Goal: Task Accomplishment & Management: Use online tool/utility

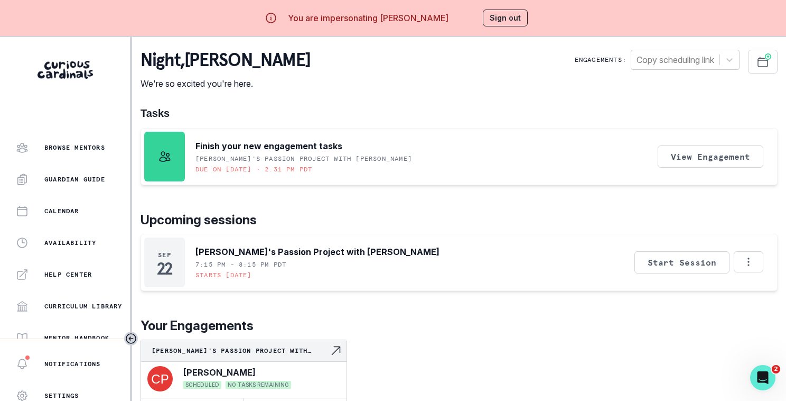
click at [505, 12] on button "Sign out" at bounding box center [505, 18] width 45 height 17
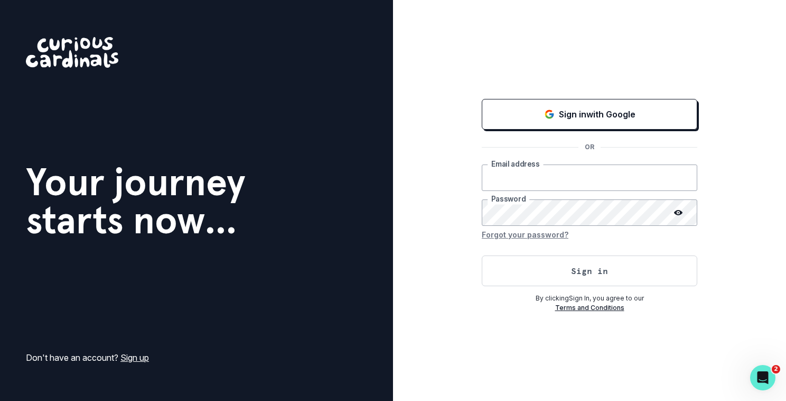
type input "[PERSON_NAME][EMAIL_ADDRESS][DOMAIN_NAME]"
click at [544, 272] on button "Sign in" at bounding box center [590, 270] width 216 height 31
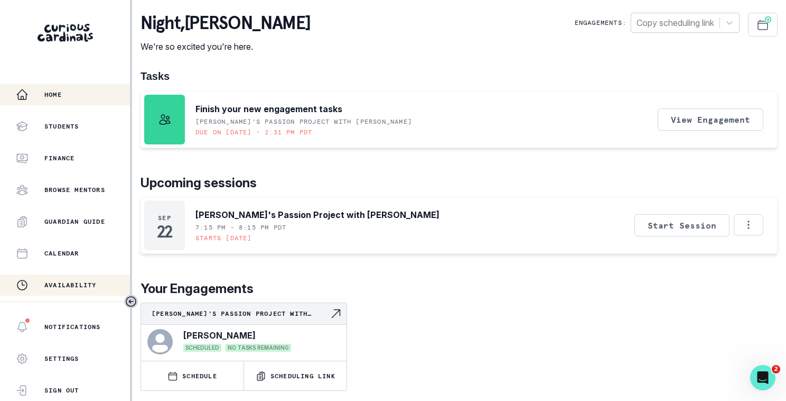
scroll to position [248, 0]
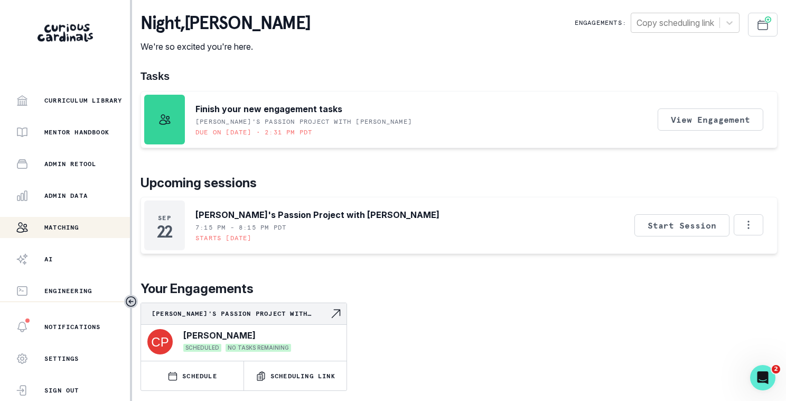
click at [81, 225] on div "Matching" at bounding box center [73, 227] width 114 height 13
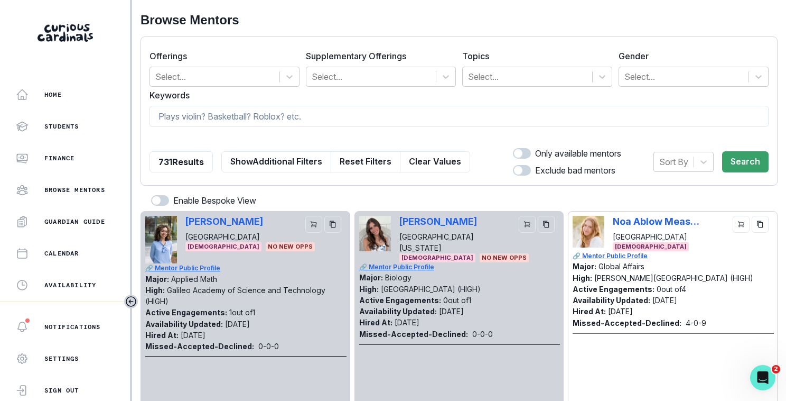
scroll to position [248, 0]
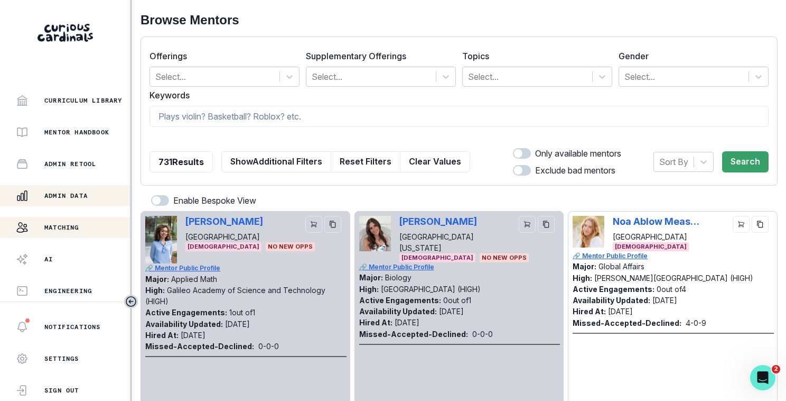
click at [82, 203] on button "Admin Data" at bounding box center [65, 195] width 130 height 21
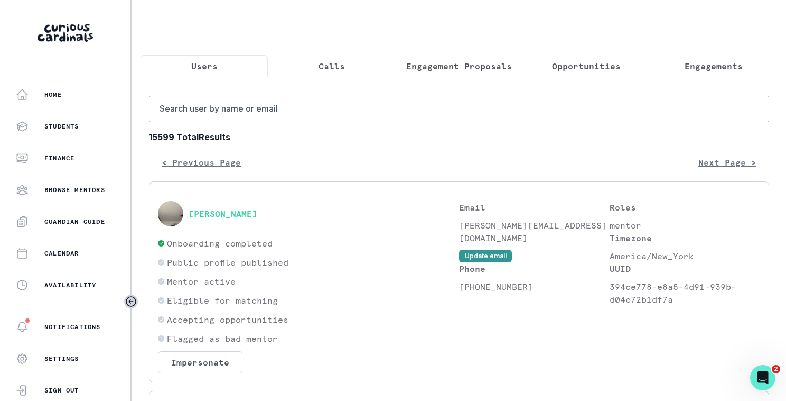
click at [510, 60] on p "Engagement Proposals" at bounding box center [459, 66] width 106 height 13
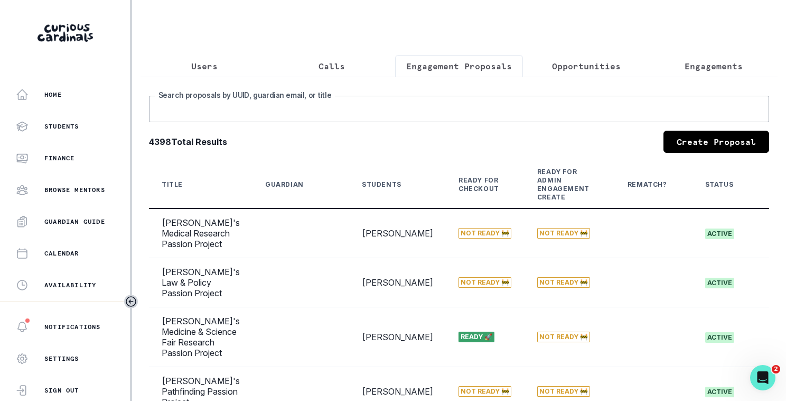
click at [504, 110] on input "Search proposals by UUID, guardian email, or title" at bounding box center [459, 109] width 620 height 26
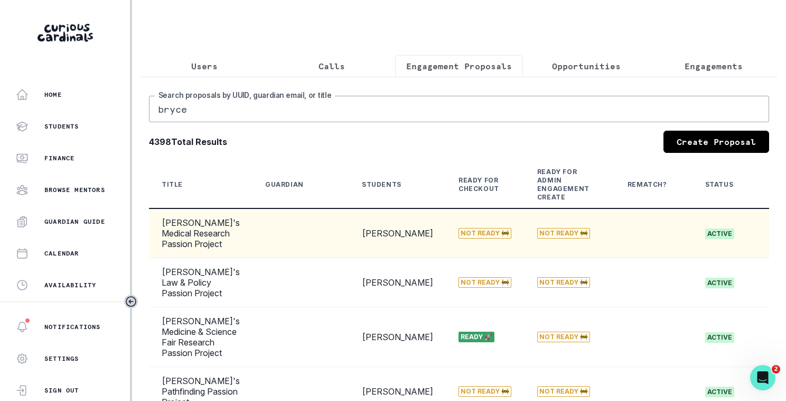
type input "bryce"
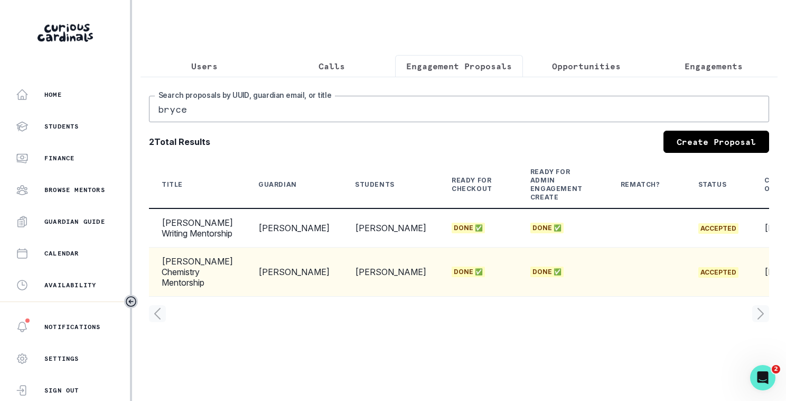
scroll to position [0, 90]
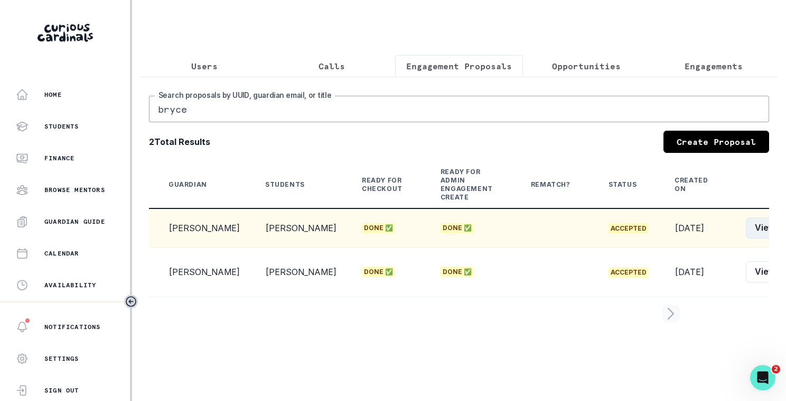
click at [746, 238] on button "View" at bounding box center [765, 227] width 39 height 21
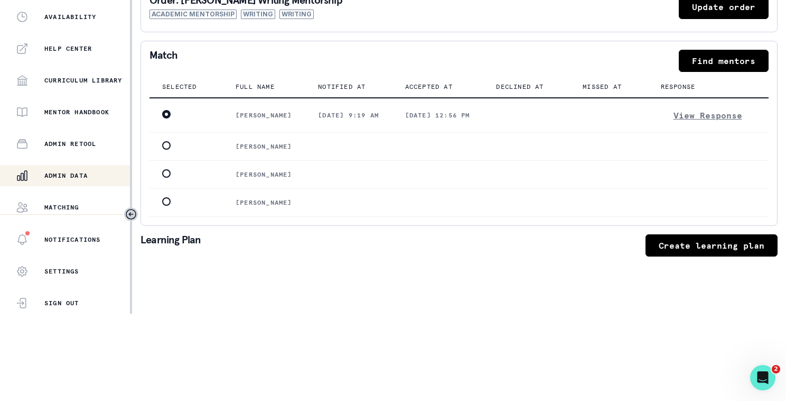
scroll to position [206, 0]
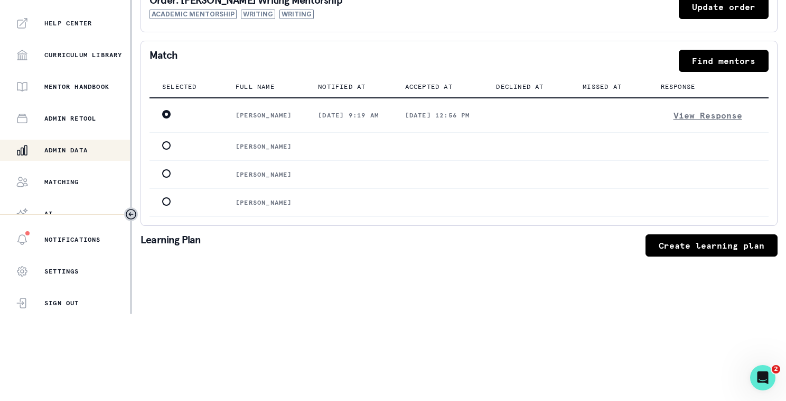
click at [104, 144] on div "Admin Data" at bounding box center [73, 150] width 114 height 13
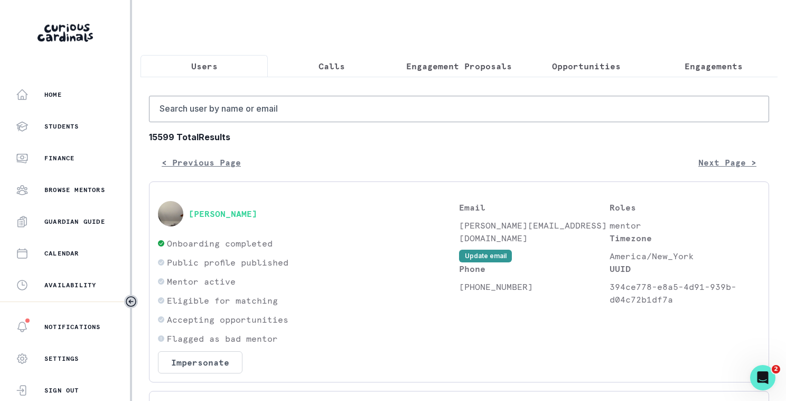
click at [718, 74] on button "Engagements" at bounding box center [713, 66] width 127 height 22
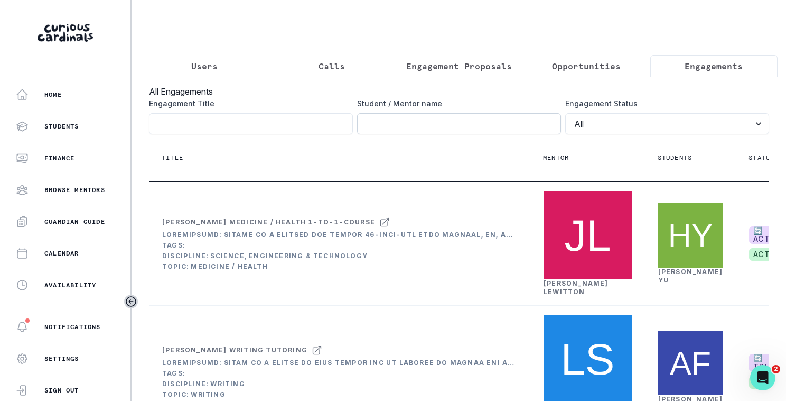
click at [457, 116] on input "Engagement Title" at bounding box center [459, 123] width 204 height 21
type input "bryce"
click button "submit" at bounding box center [0, 0] width 0 height 0
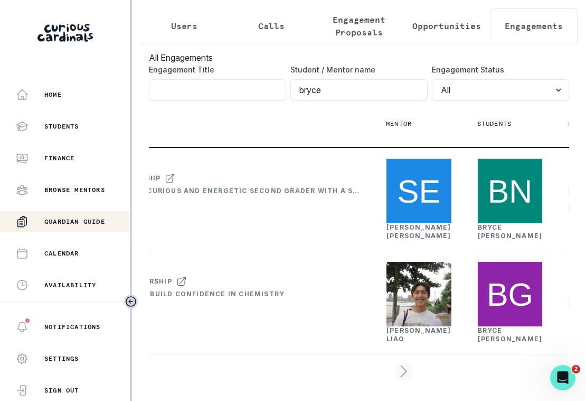
scroll to position [248, 0]
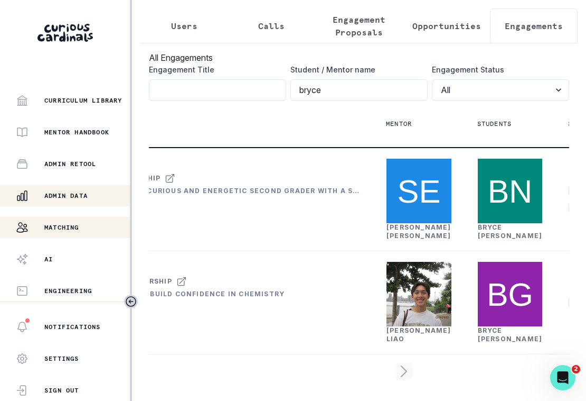
click at [61, 234] on button "Matching" at bounding box center [65, 227] width 130 height 21
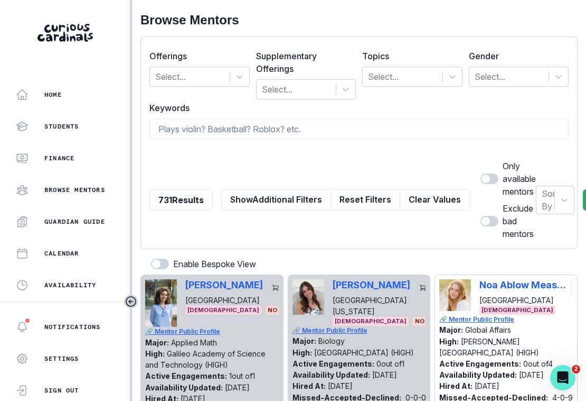
click at [245, 139] on form "Offerings Select... Supplementary Offerings Select... Topics Select... Gender S…" at bounding box center [360, 142] width 420 height 194
click at [240, 132] on input at bounding box center [360, 128] width 420 height 21
type input "[PERSON_NAME]"
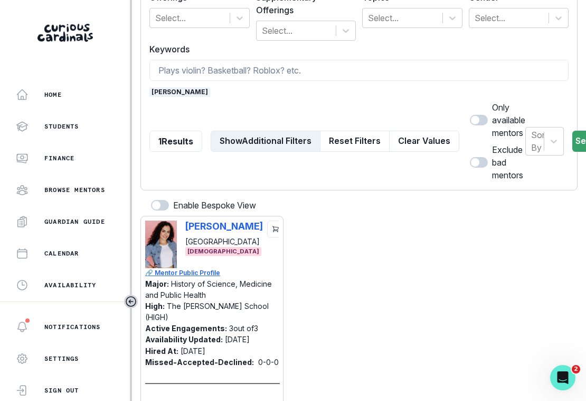
scroll to position [71, 0]
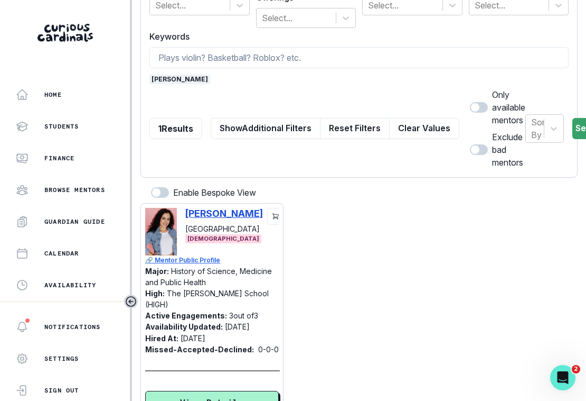
click at [218, 211] on p "[PERSON_NAME]" at bounding box center [224, 213] width 78 height 11
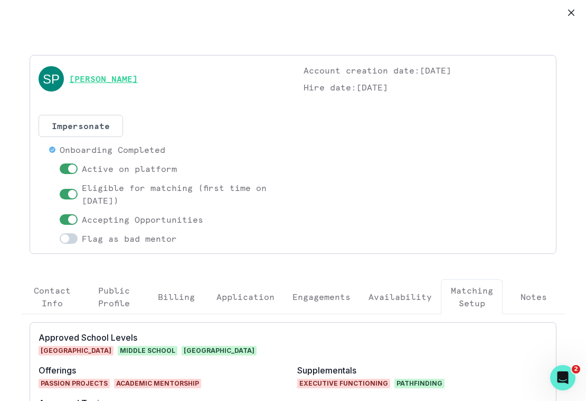
click at [122, 78] on link "[PERSON_NAME]" at bounding box center [103, 78] width 69 height 13
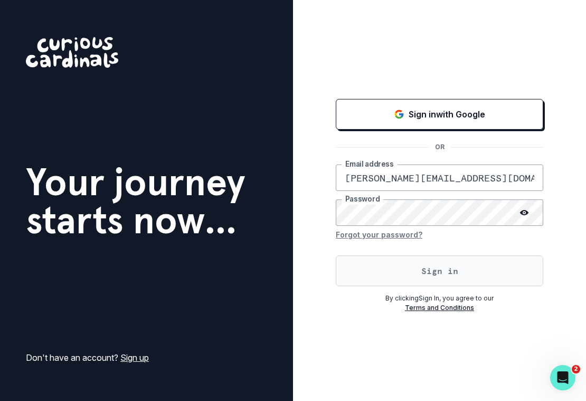
click at [403, 277] on button "Sign in" at bounding box center [440, 270] width 208 height 31
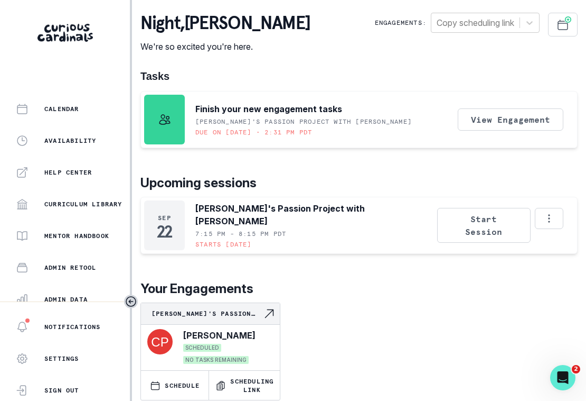
scroll to position [248, 0]
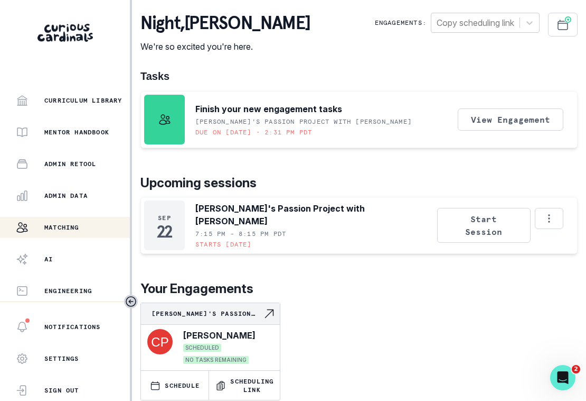
click at [90, 227] on div "Matching" at bounding box center [73, 227] width 114 height 13
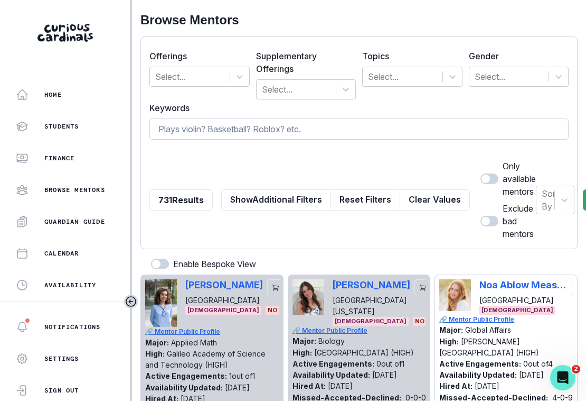
click at [210, 132] on input at bounding box center [360, 128] width 420 height 21
type input "annalise"
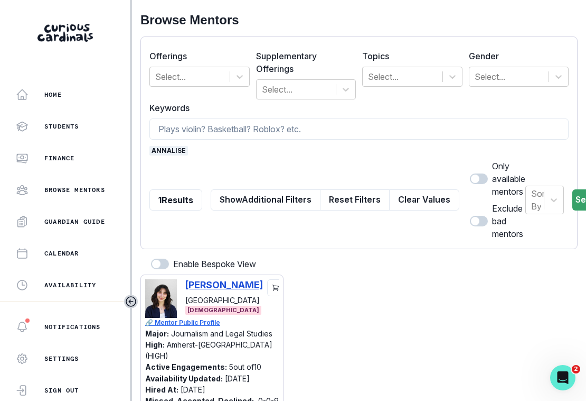
click at [230, 283] on p "[PERSON_NAME]" at bounding box center [224, 284] width 78 height 11
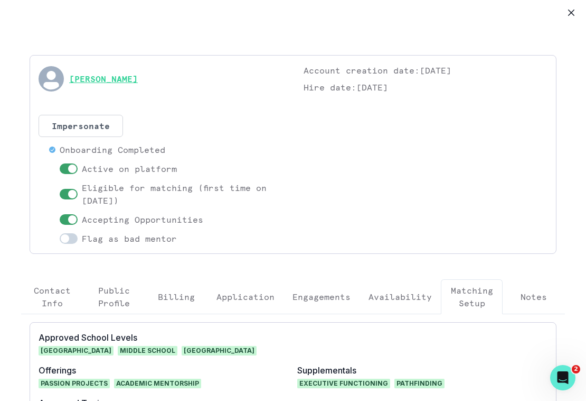
click at [118, 76] on link "[PERSON_NAME]" at bounding box center [103, 78] width 69 height 13
